Goal: Ask a question: Seek information or help from site administrators or community

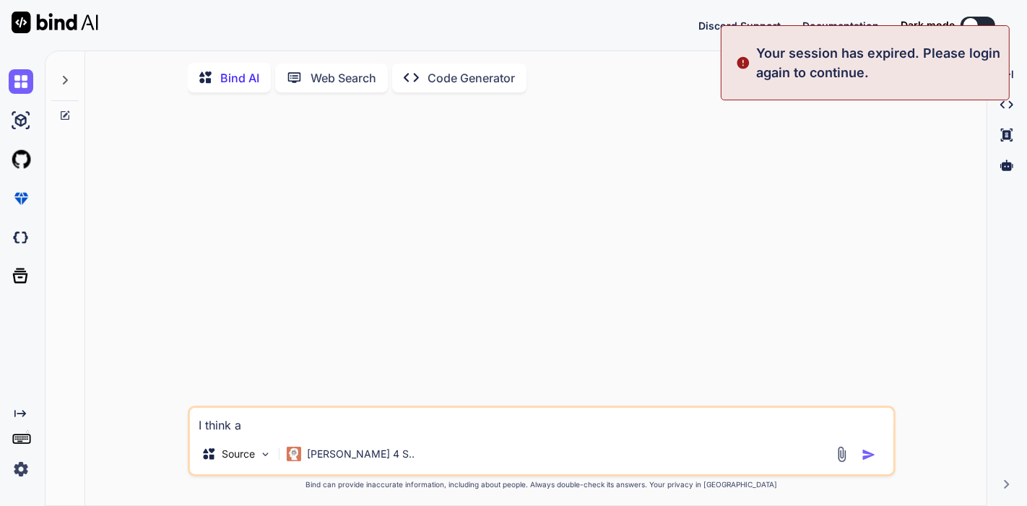
type textarea "x"
click at [56, 17] on img at bounding box center [55, 23] width 87 height 22
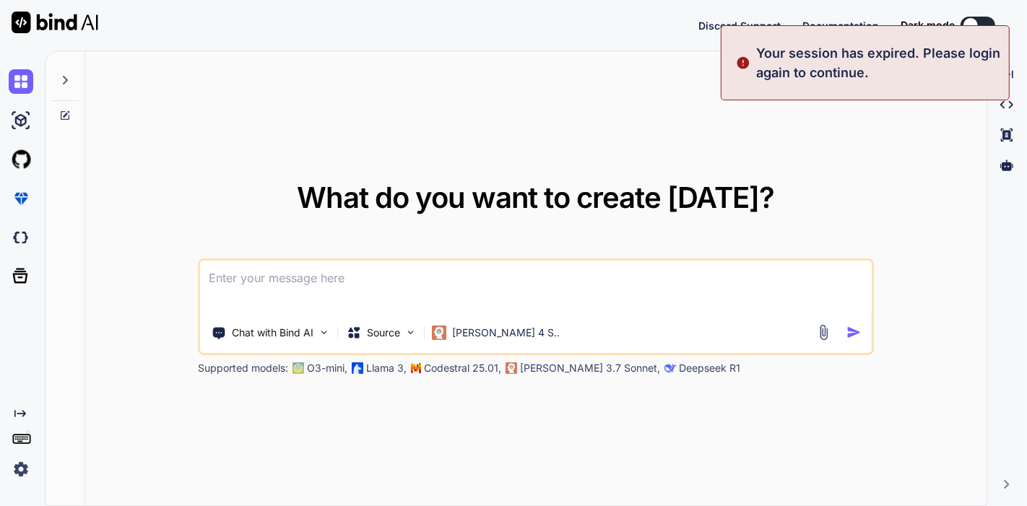
click at [18, 464] on img at bounding box center [21, 469] width 25 height 25
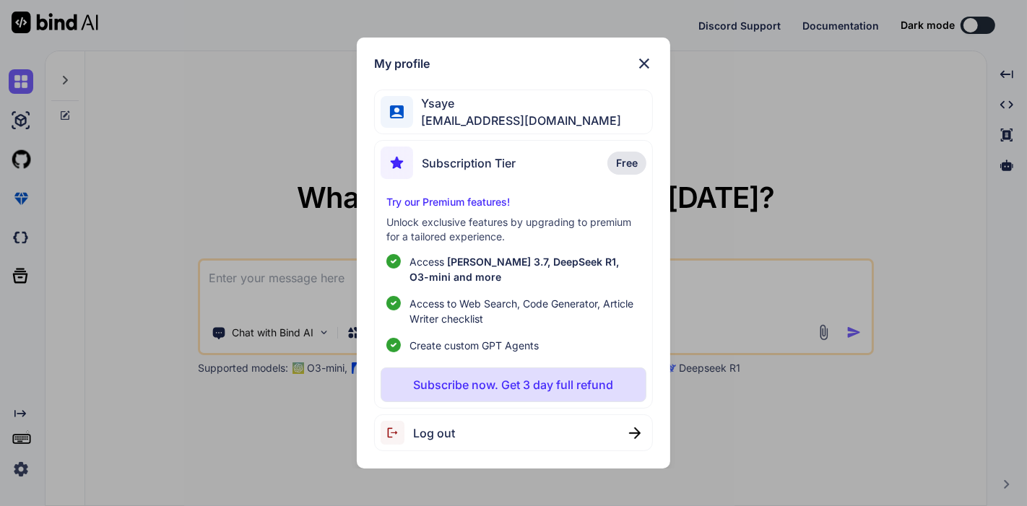
click at [441, 438] on span "Log out" at bounding box center [434, 433] width 42 height 17
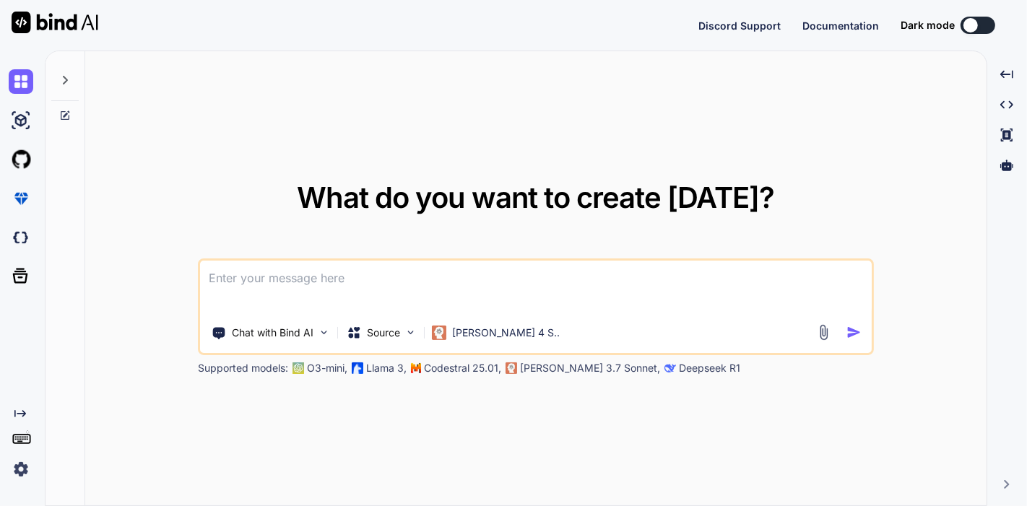
click at [9, 465] on img at bounding box center [21, 469] width 25 height 25
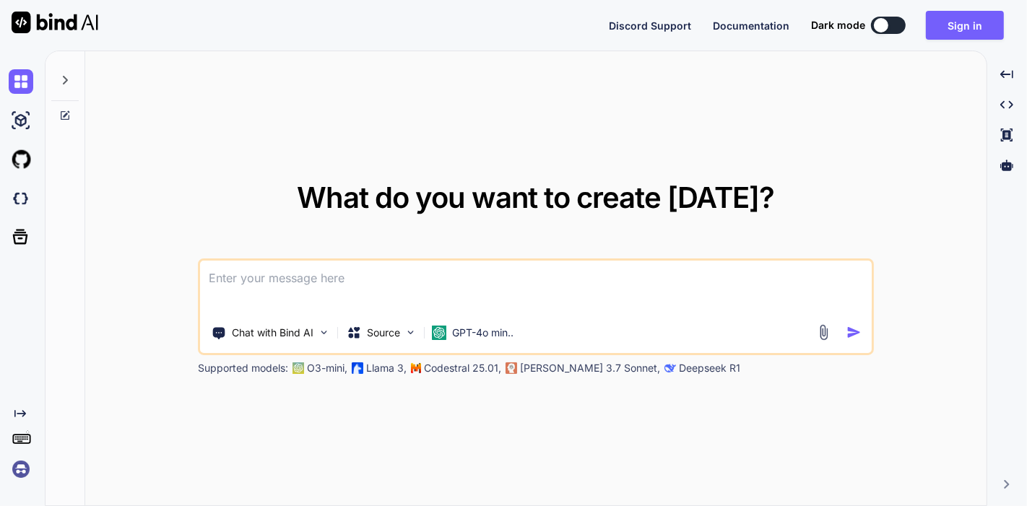
click at [30, 465] on img at bounding box center [21, 469] width 25 height 25
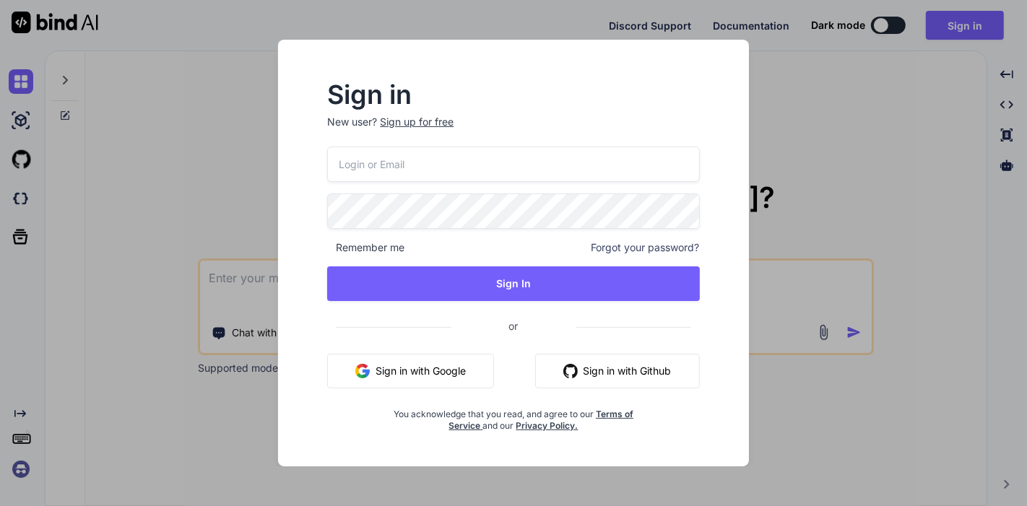
click at [436, 373] on button "Sign in with Google" at bounding box center [410, 371] width 167 height 35
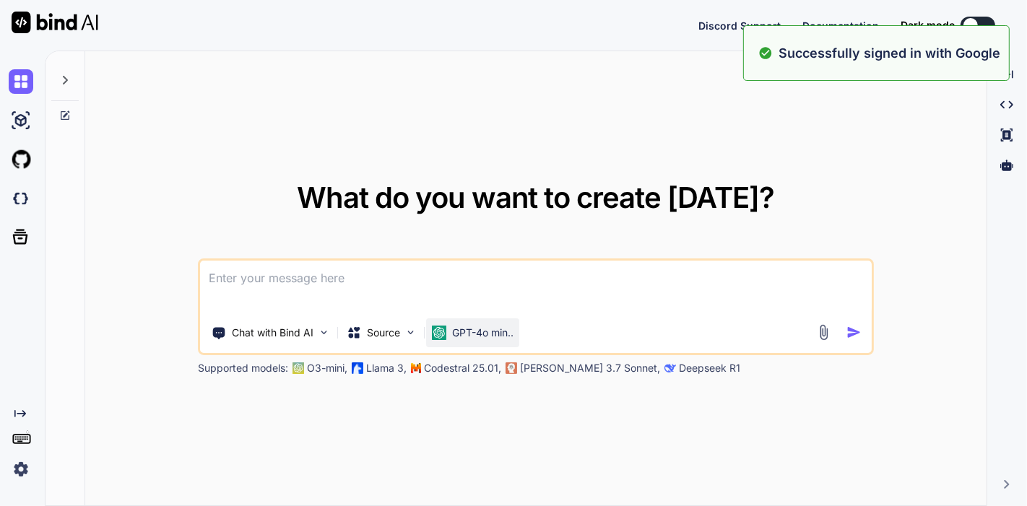
click at [446, 328] on img at bounding box center [439, 333] width 14 height 14
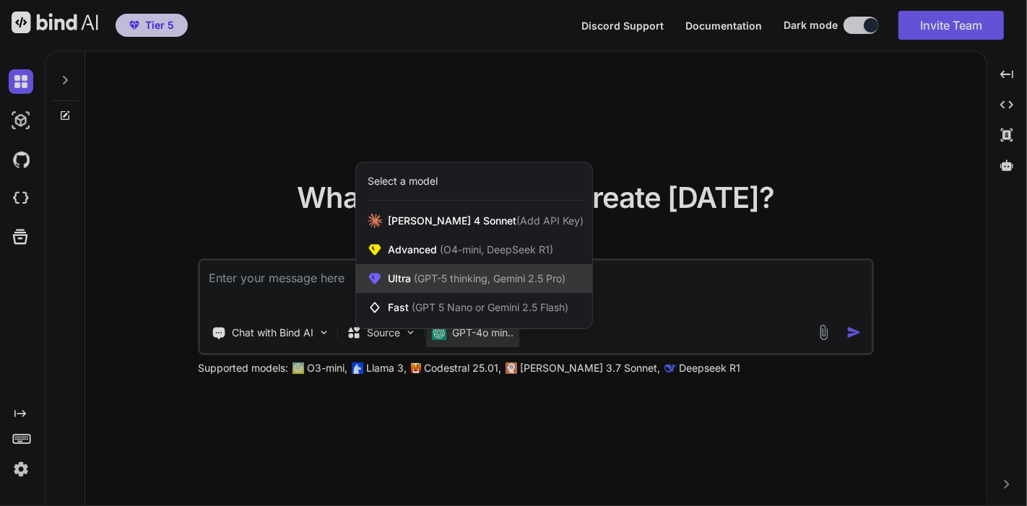
click at [454, 287] on div "Ultra (GPT-5 thinking, Gemini 2.5 Pro)" at bounding box center [474, 278] width 236 height 29
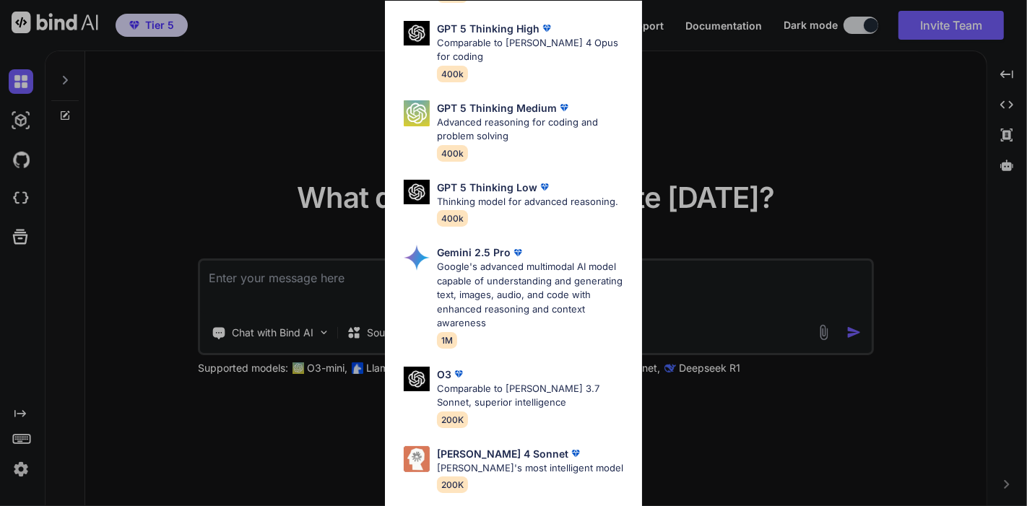
scroll to position [175, 0]
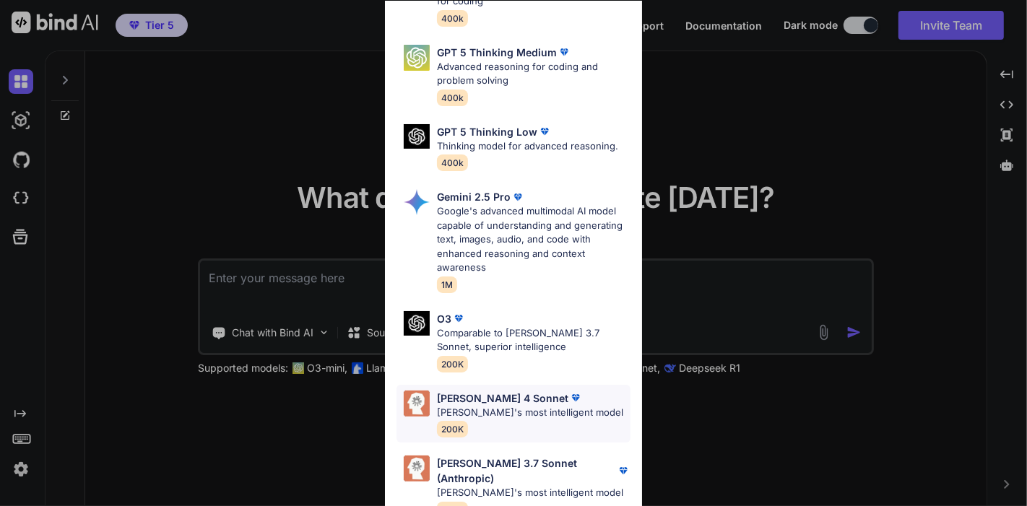
click at [537, 406] on p "[PERSON_NAME]'s most intelligent model" at bounding box center [530, 413] width 186 height 14
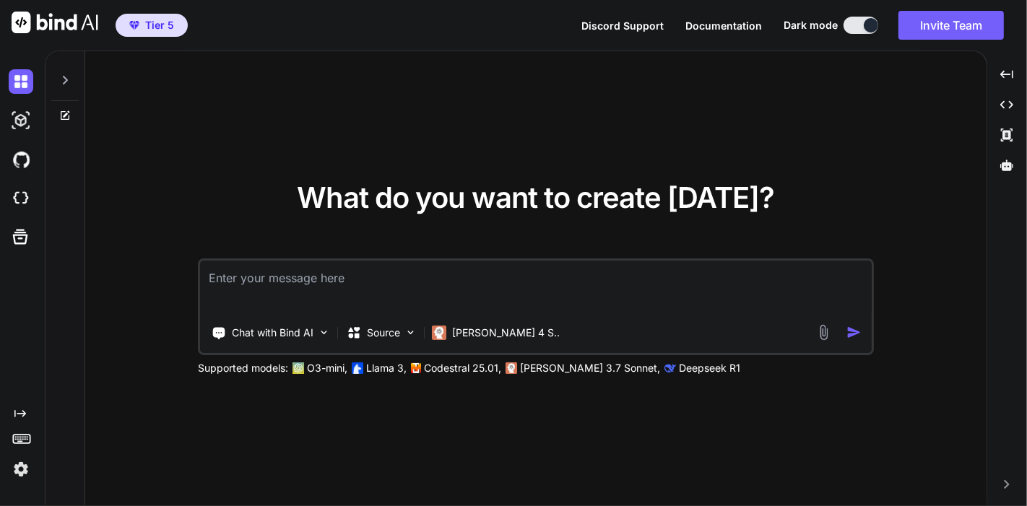
click at [340, 277] on textarea at bounding box center [536, 287] width 672 height 53
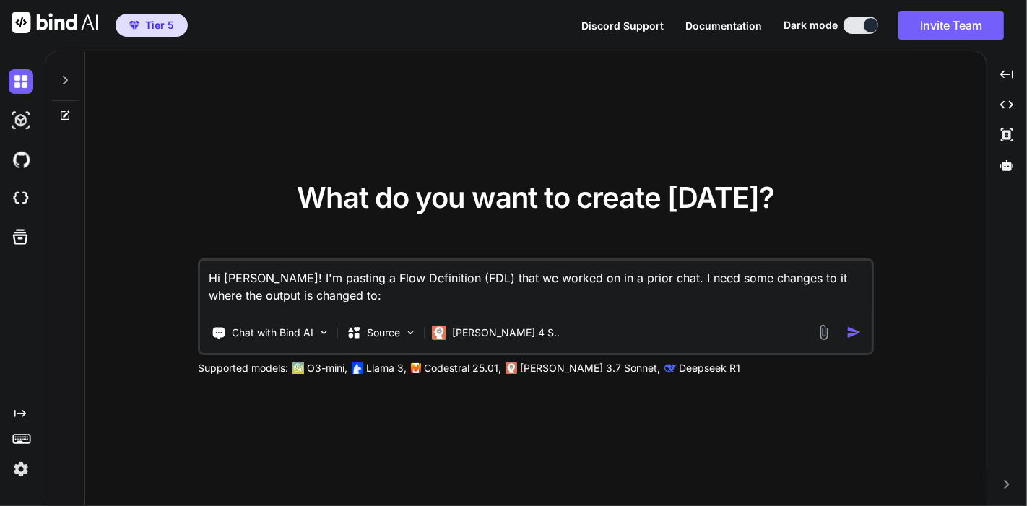
click at [631, 279] on textarea "Hi Claude! I'm pasting a Flow Definition (FDL) that we worked on in a prior cha…" at bounding box center [536, 287] width 672 height 53
click at [638, 275] on textarea "Hi Claude! I'm pasting a Flow Definition (FDL) that we worked on in a prior cha…" at bounding box center [536, 287] width 672 height 53
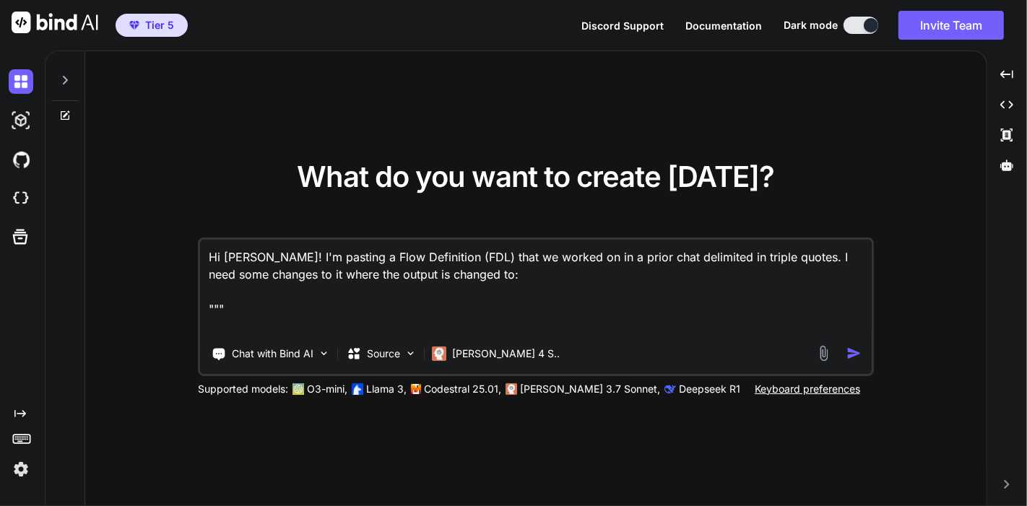
paste textarea "@flow stepInitialCheck:prompt:model=GPT-4.1;max_tokens=12000;temperature=0 Anal…"
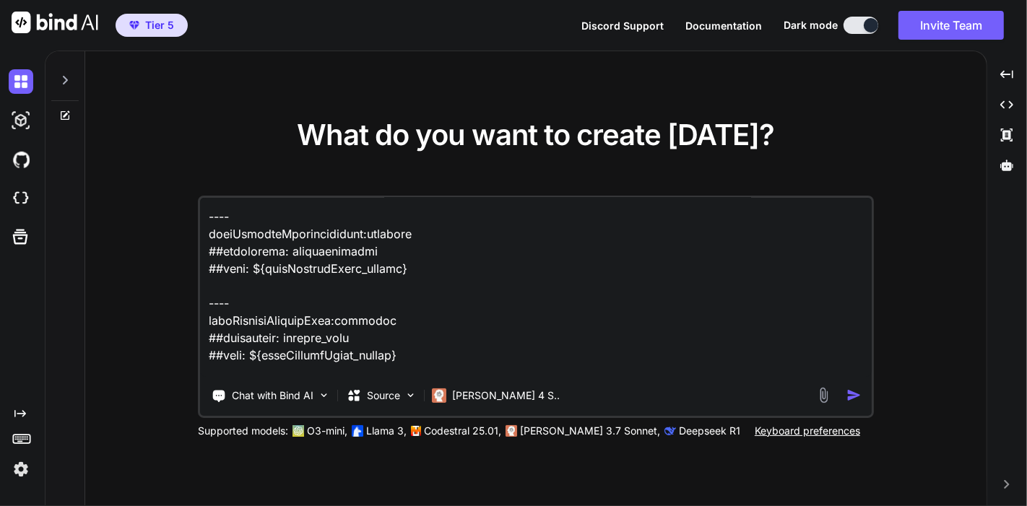
scroll to position [0, 0]
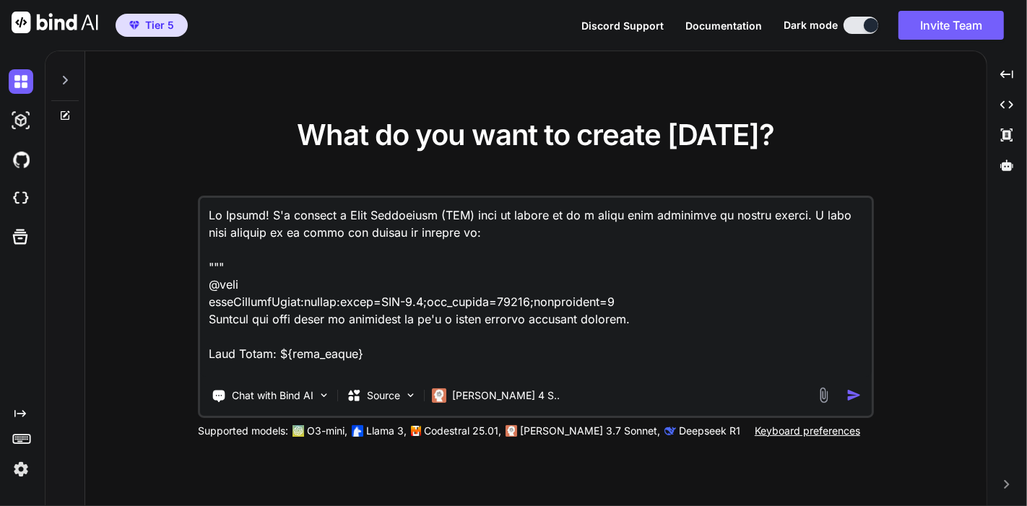
click at [425, 245] on textarea at bounding box center [536, 287] width 672 height 179
click at [457, 256] on textarea at bounding box center [536, 287] width 672 height 179
paste textarea "**Required Outputs:** 1. **Client Business Context** (detailed analysis) 2. **E…"
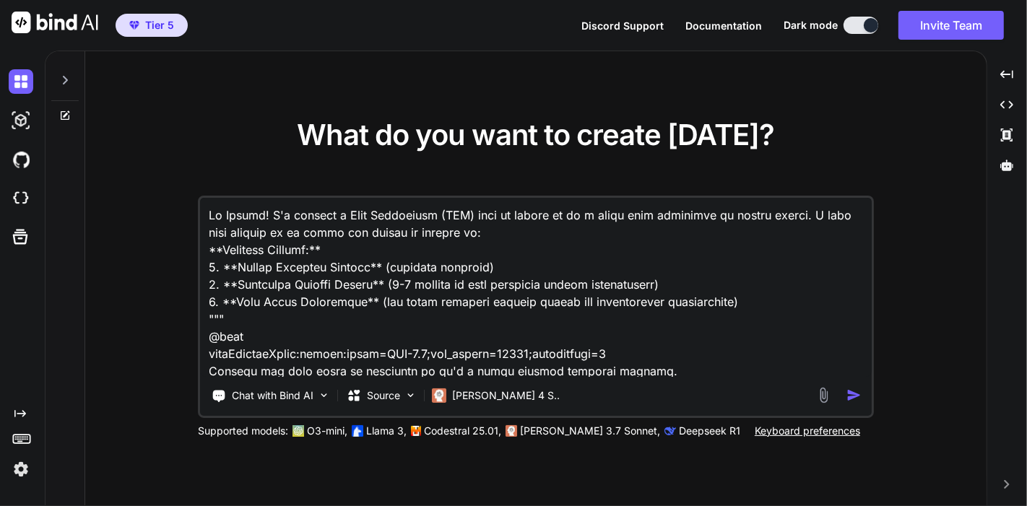
click at [767, 293] on textarea at bounding box center [536, 287] width 672 height 179
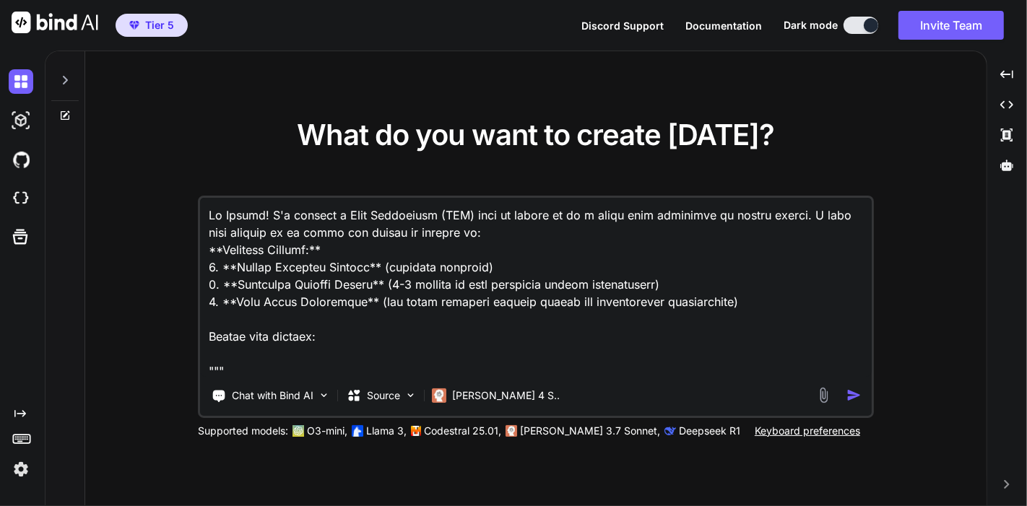
paste textarea "- Recent financial performance and business developments - Strategic initiative…"
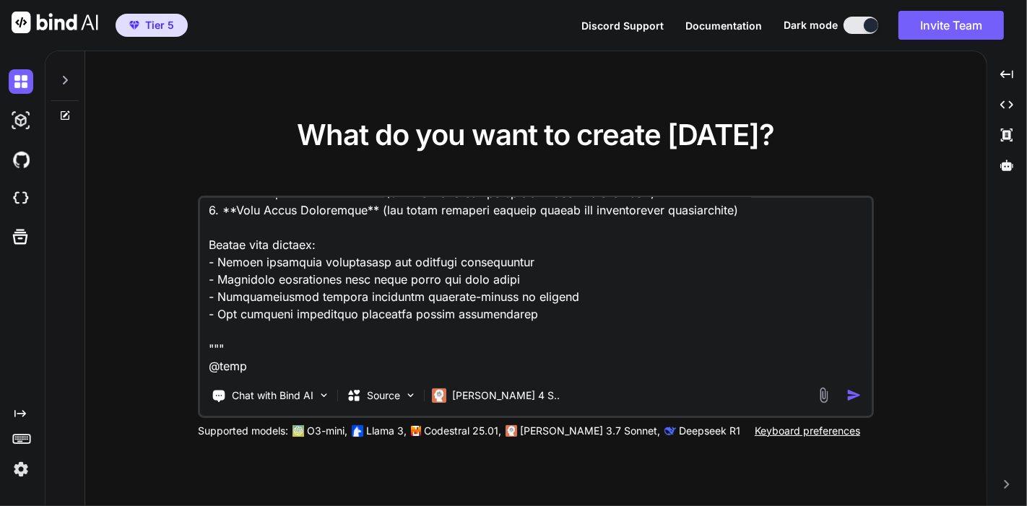
scroll to position [116, 0]
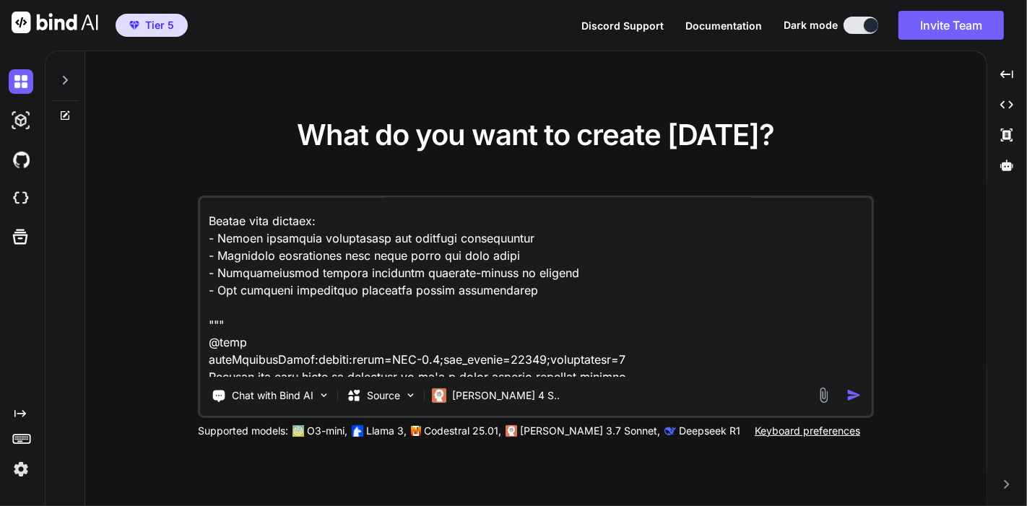
paste textarea "- Market trends and conditions affecting client's business - Industry competiti…"
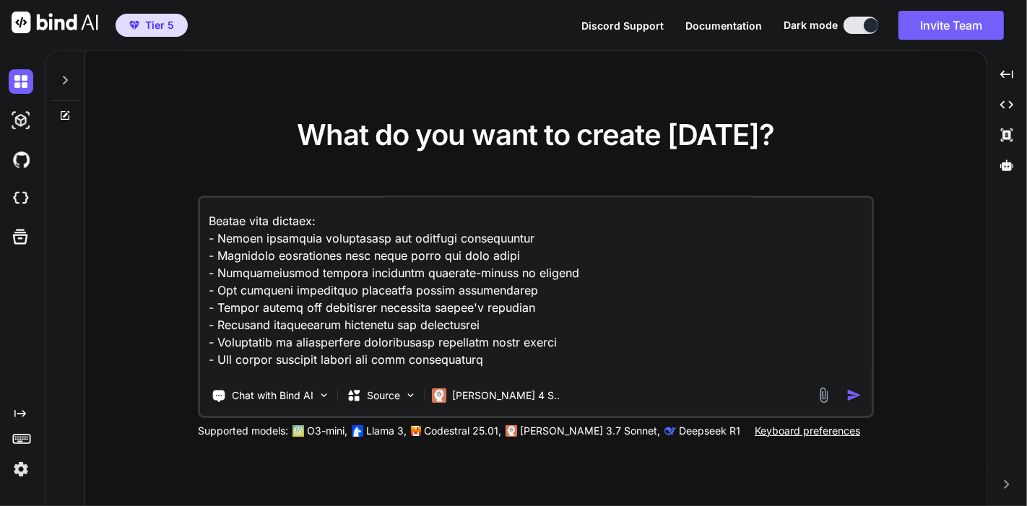
paste textarea "- Synthesis of all findings into complete demo narrative - Integration of clien…"
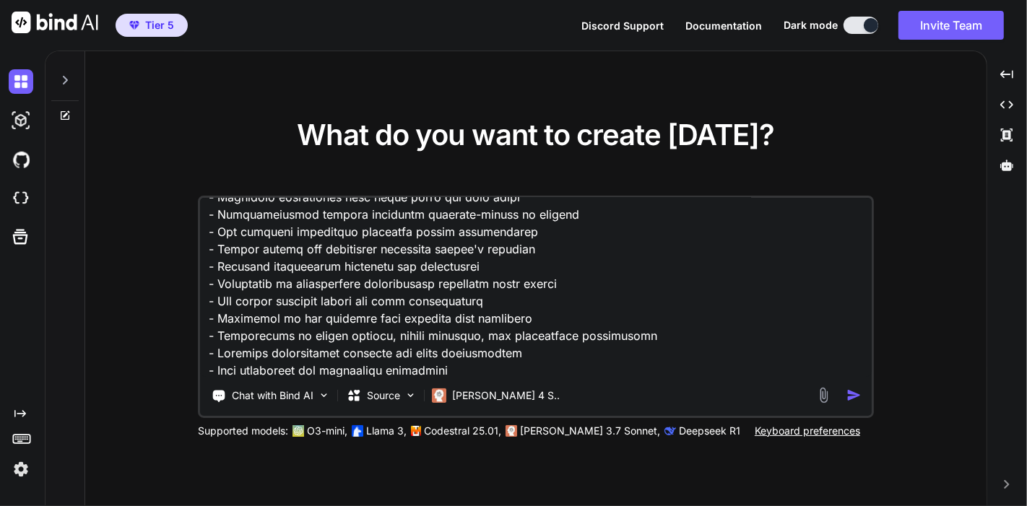
scroll to position [14, 0]
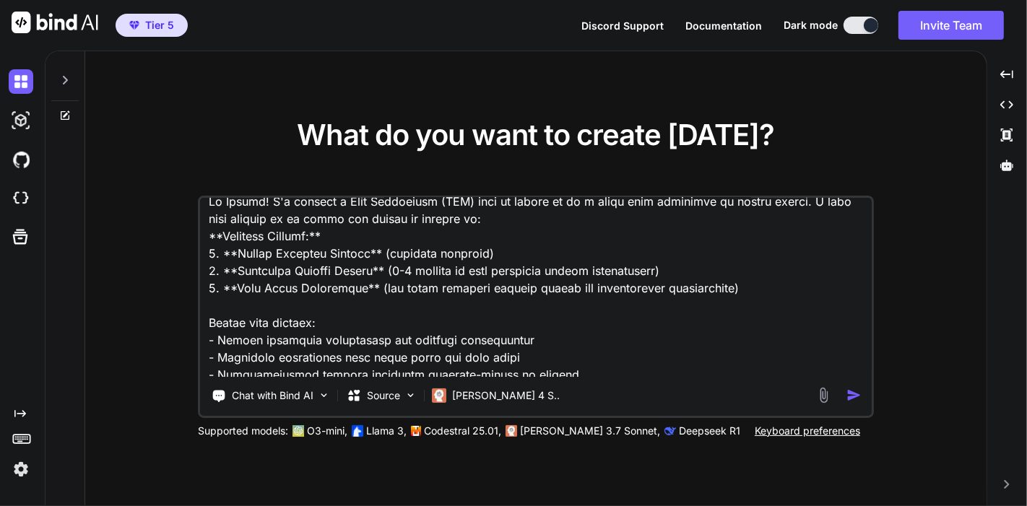
drag, startPoint x: 791, startPoint y: 293, endPoint x: 205, endPoint y: 236, distance: 588.6
click at [205, 236] on textarea at bounding box center [536, 287] width 672 height 179
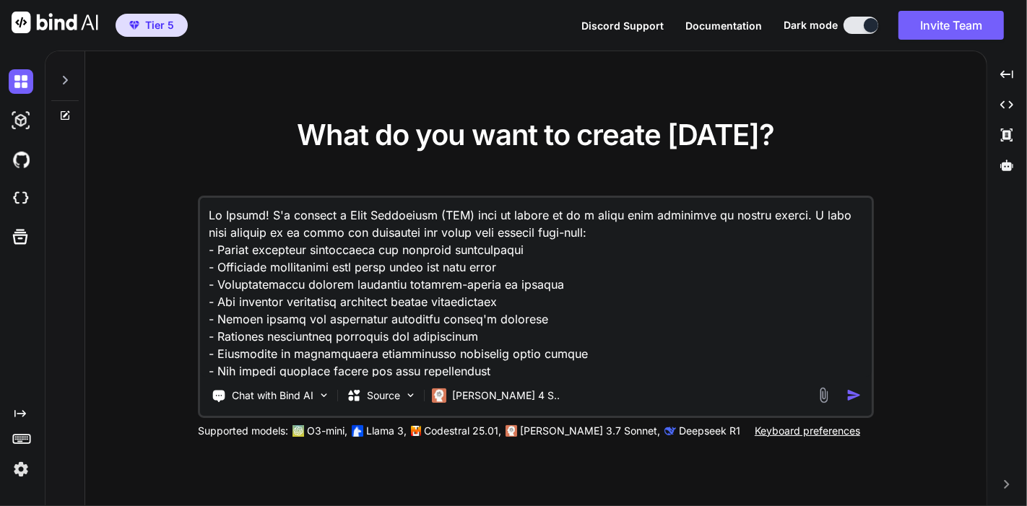
scroll to position [160, 0]
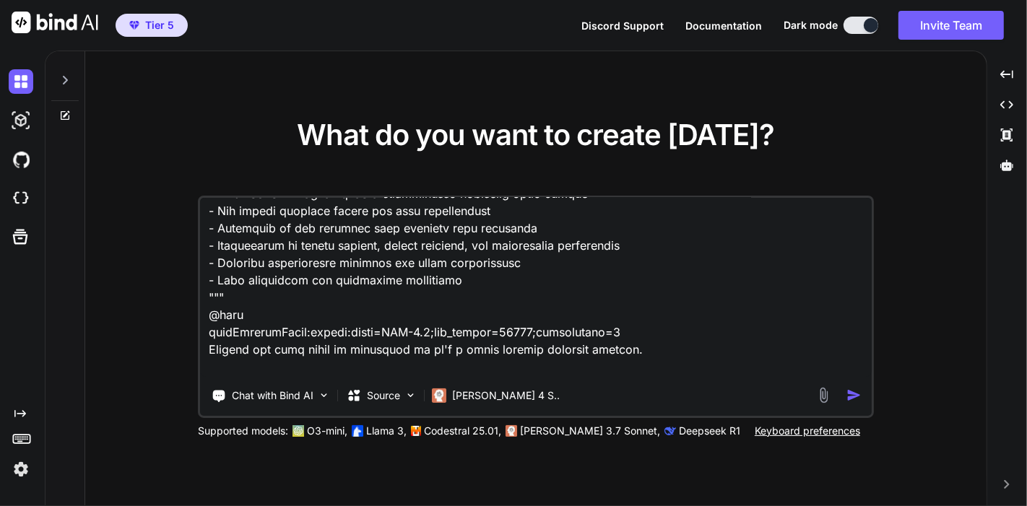
click at [551, 283] on textarea at bounding box center [536, 287] width 672 height 179
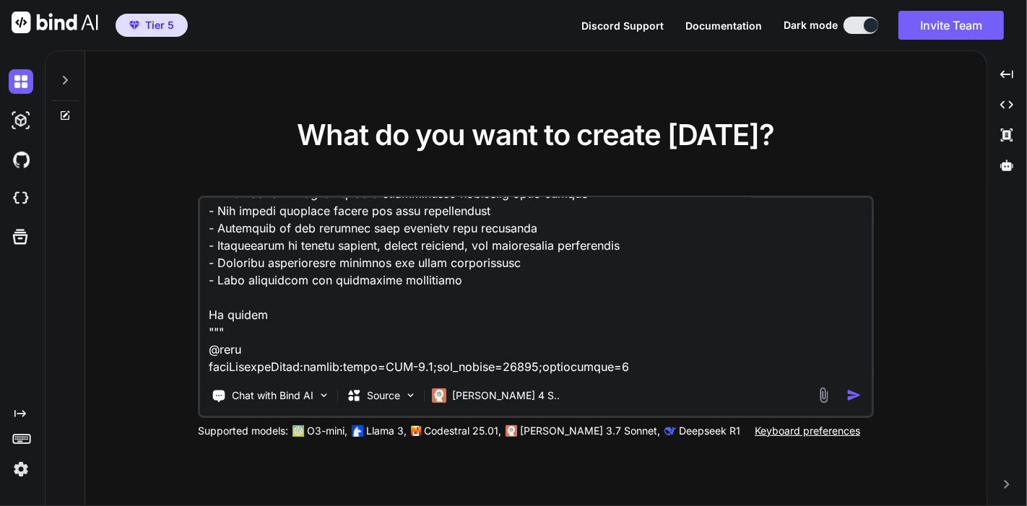
paste textarea "**Required Outputs:** 1. **Client Business Context** (detailed analysis) 2. **E…"
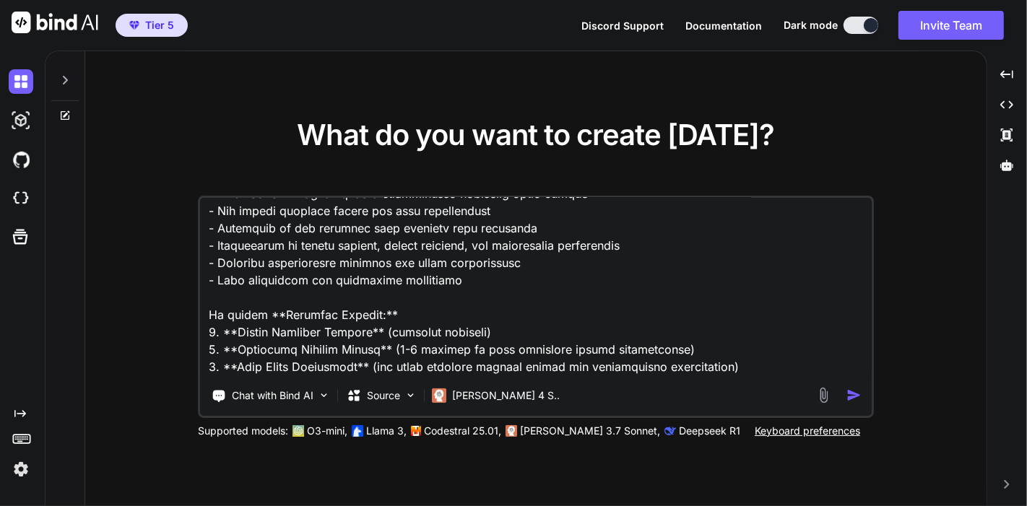
scroll to position [241, 0]
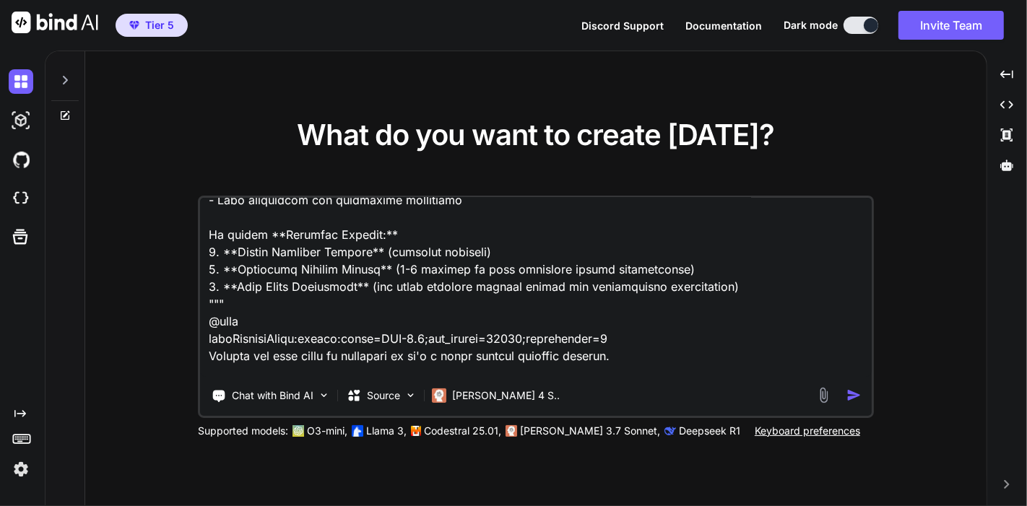
click at [398, 226] on textarea at bounding box center [536, 287] width 672 height 179
drag, startPoint x: 753, startPoint y: 285, endPoint x: 763, endPoint y: 285, distance: 10.1
click at [754, 285] on textarea at bounding box center [536, 287] width 672 height 179
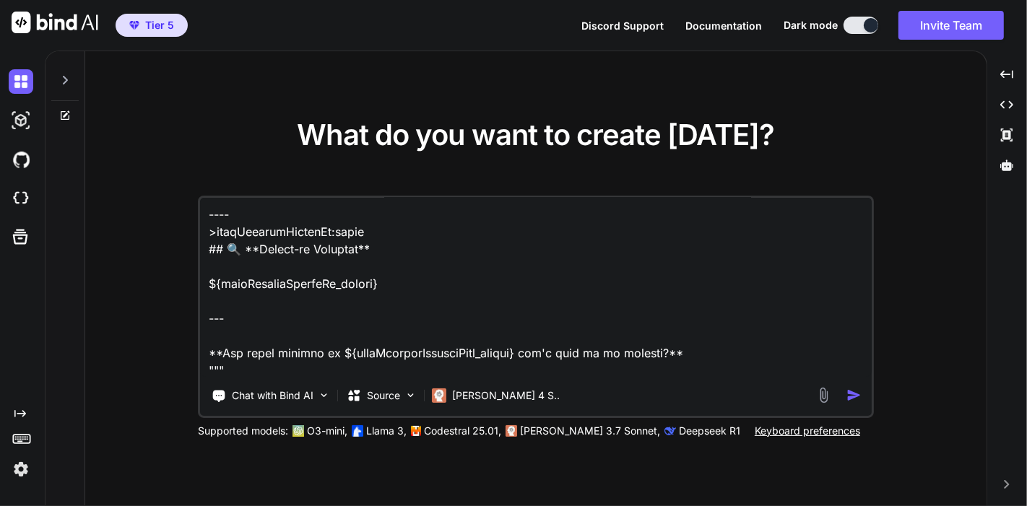
click at [728, 354] on textarea at bounding box center [536, 287] width 672 height 179
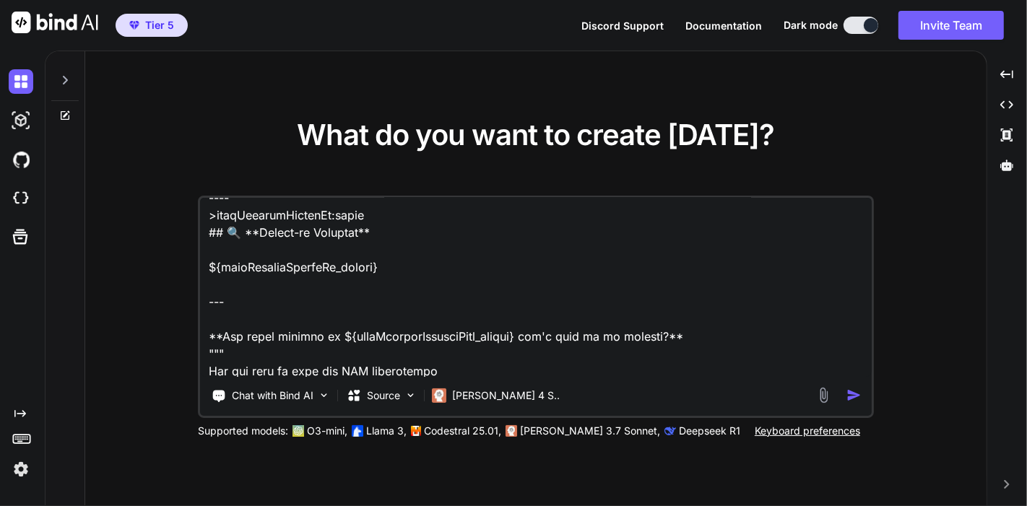
type textarea "Hi Claude! I'm pasting a Flow Definition (FDL) that we worked on in a prior cha…"
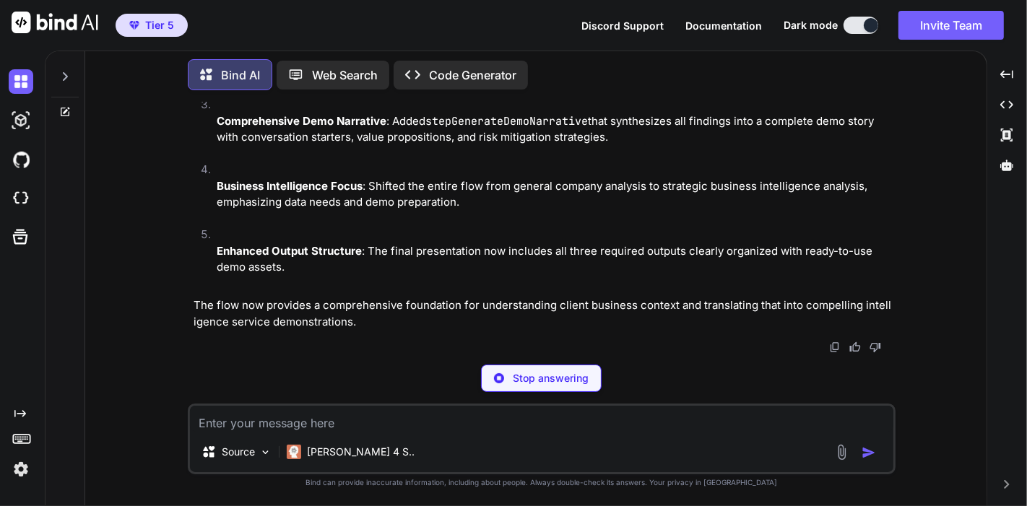
scroll to position [8598, 0]
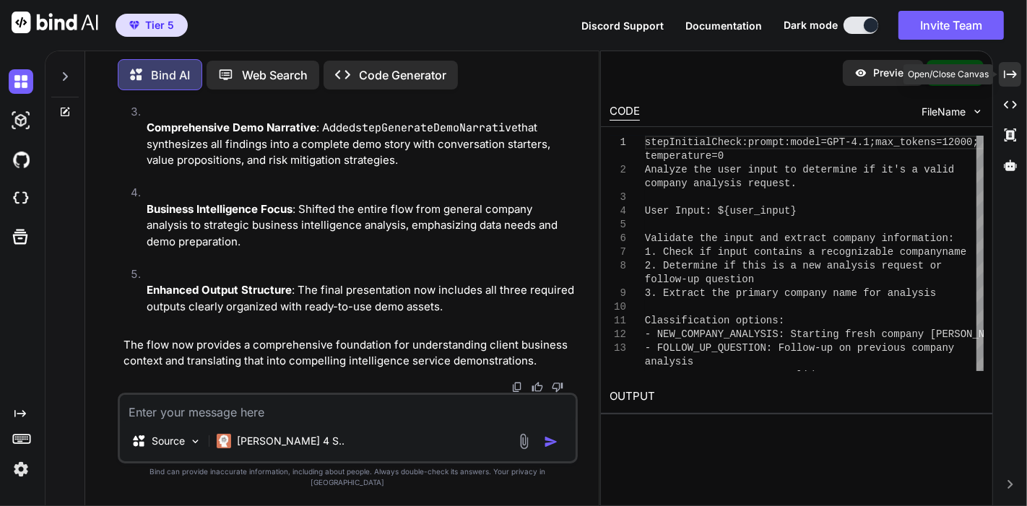
click at [1007, 76] on icon "Created with Pixso." at bounding box center [1010, 74] width 13 height 13
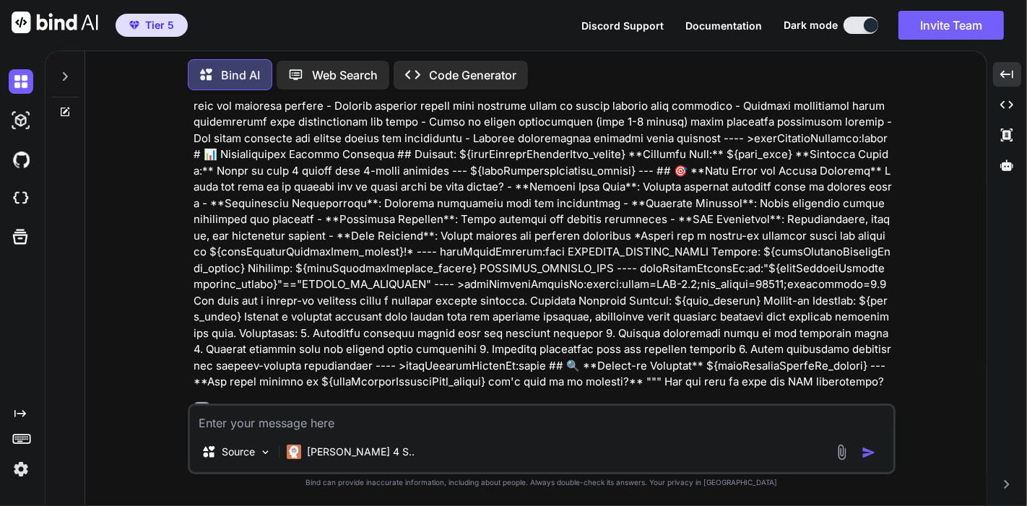
scroll to position [1043, 0]
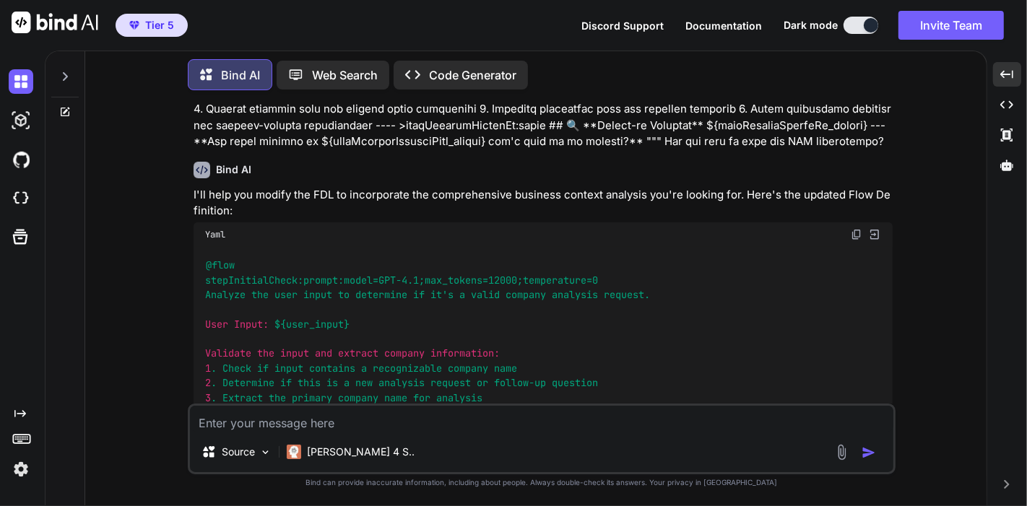
click at [858, 229] on img at bounding box center [857, 235] width 12 height 12
click at [607, 426] on textarea at bounding box center [542, 419] width 704 height 26
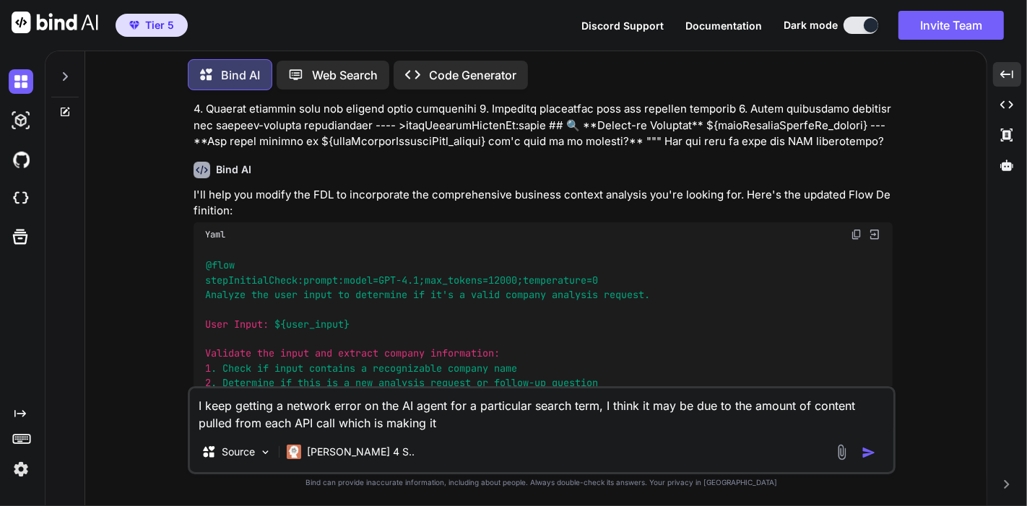
scroll to position [1123, 0]
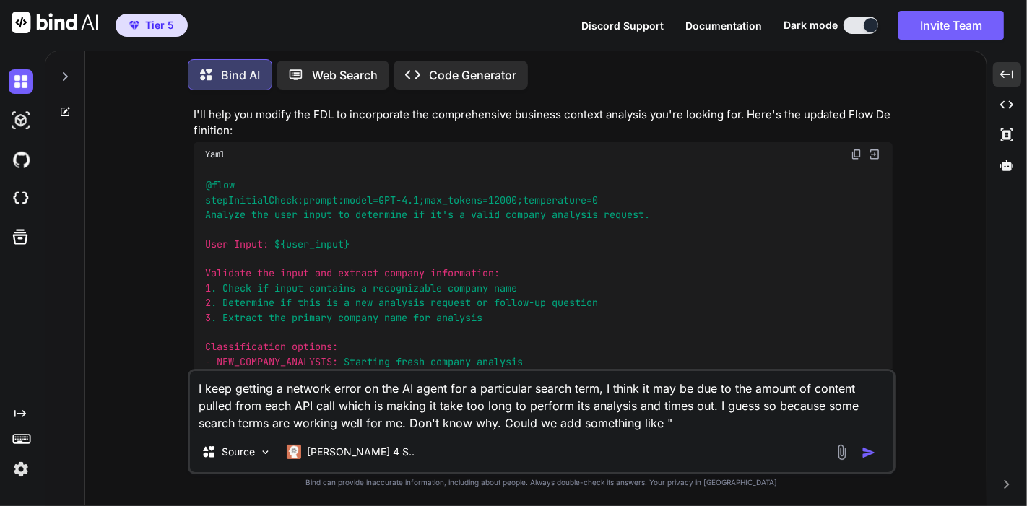
paste textarea ""numberOfResults": 10"
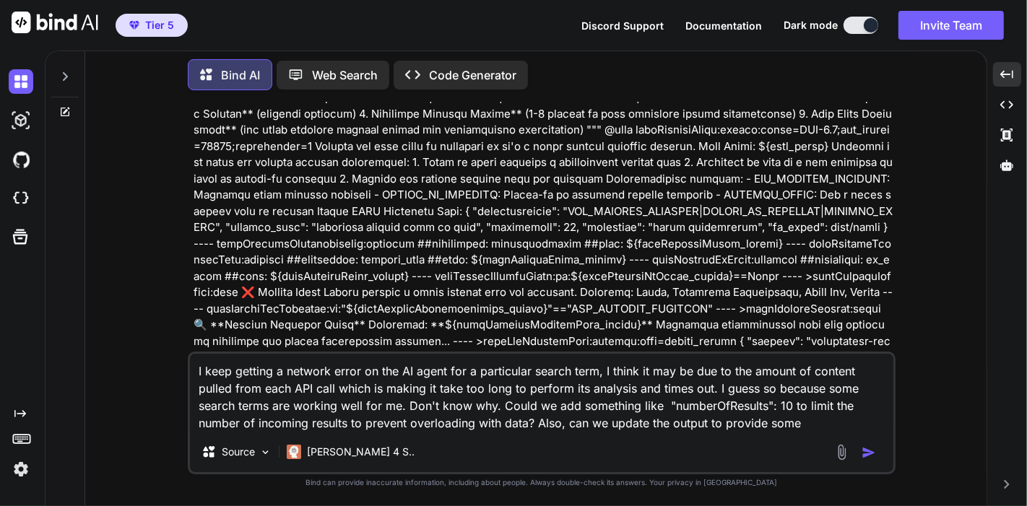
scroll to position [0, 0]
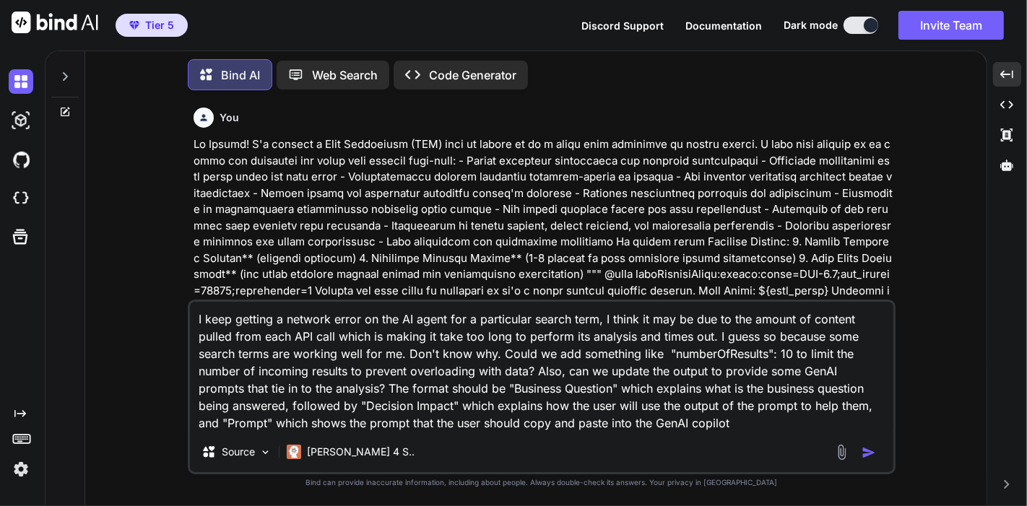
type textarea "I keep getting a network error on the AI agent for a particular search term, I …"
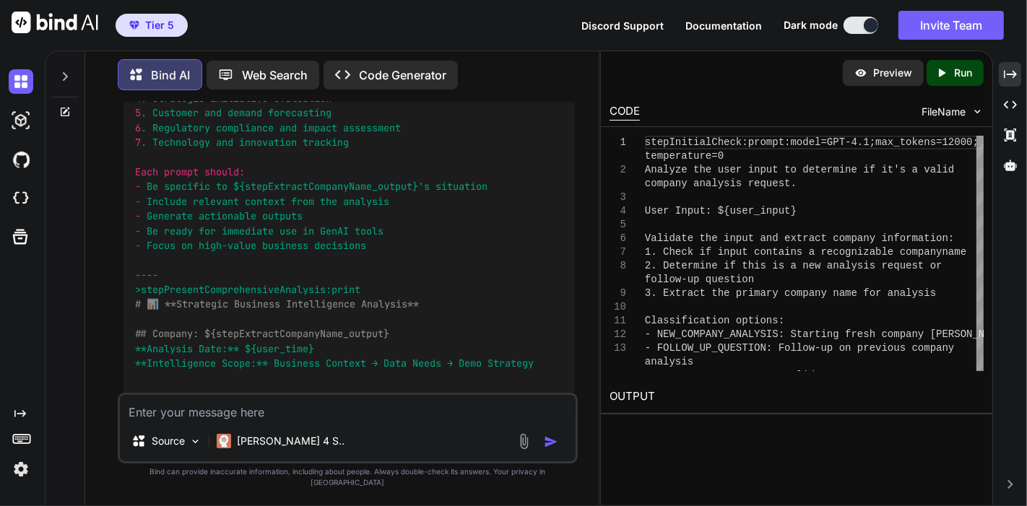
scroll to position [13878, 0]
